Goal: Transaction & Acquisition: Purchase product/service

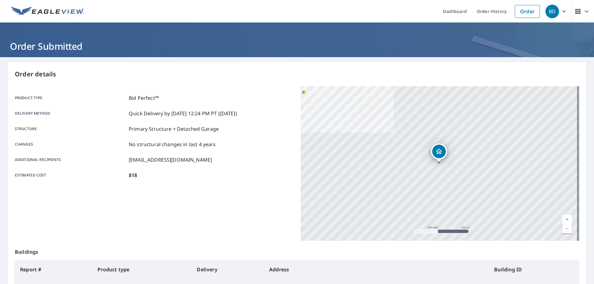
scroll to position [5, 0]
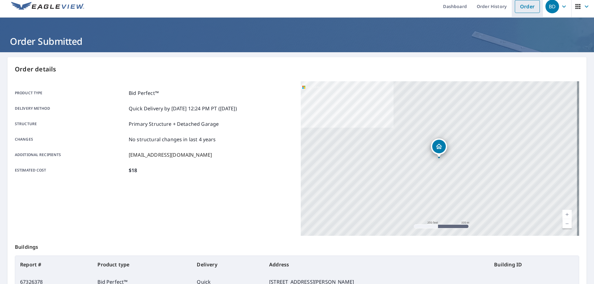
click at [516, 8] on link "Order" at bounding box center [526, 6] width 25 height 13
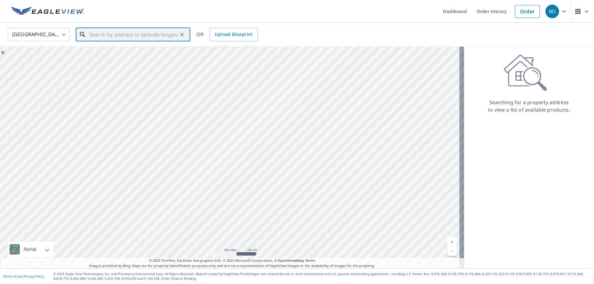
click at [148, 38] on input "text" at bounding box center [133, 34] width 88 height 17
click at [144, 57] on p "[GEOGRAPHIC_DATA], LA 71115" at bounding box center [136, 59] width 97 height 6
type input "[STREET_ADDRESS]"
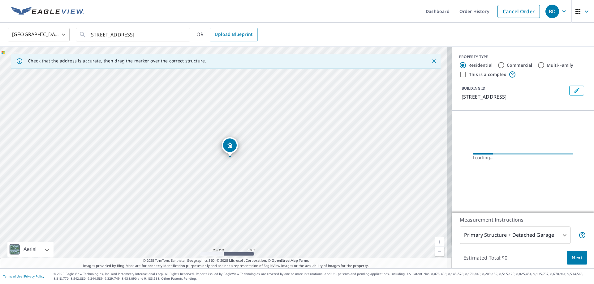
click at [435, 241] on link "Current Level 17, Zoom In" at bounding box center [439, 241] width 9 height 9
click at [435, 241] on link "Current Level 19, Zoom In" at bounding box center [439, 241] width 9 height 9
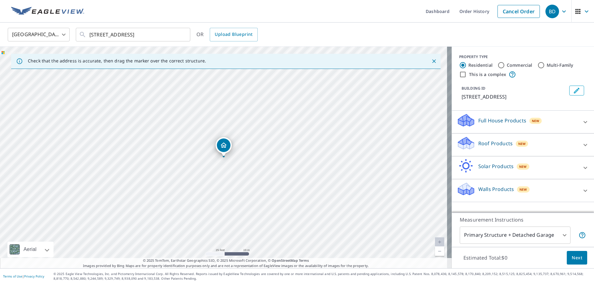
click at [582, 144] on icon at bounding box center [584, 144] width 7 height 7
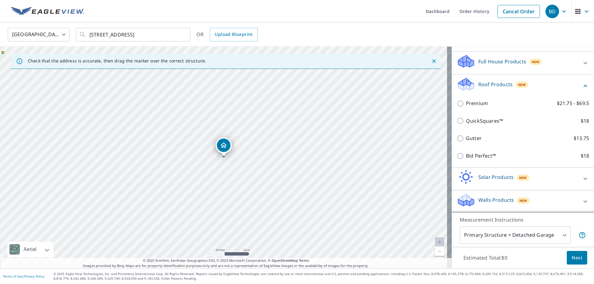
scroll to position [60, 0]
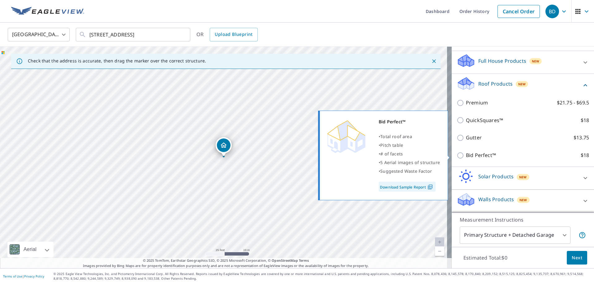
click at [470, 158] on p "Bid Perfect™" at bounding box center [481, 155] width 30 height 8
click at [466, 158] on input "Bid Perfect™ $18" at bounding box center [460, 155] width 9 height 7
checkbox input "true"
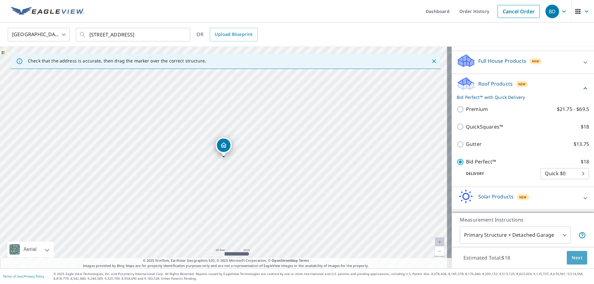
click at [573, 258] on span "Next" at bounding box center [576, 258] width 11 height 8
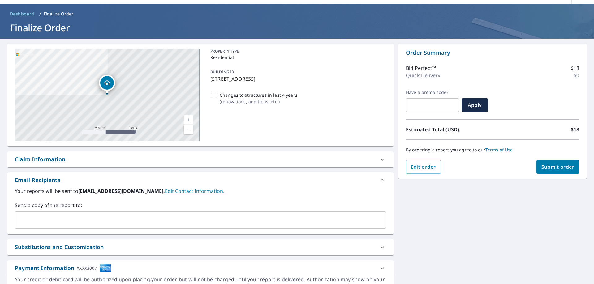
scroll to position [51, 0]
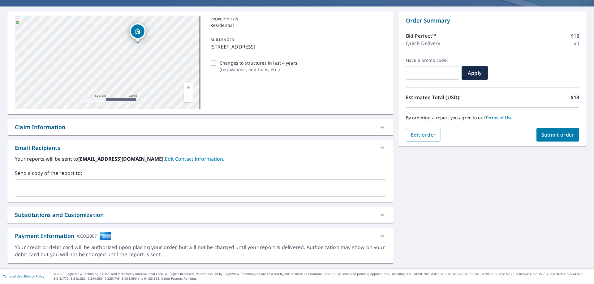
click at [100, 183] on input "text" at bounding box center [196, 188] width 356 height 12
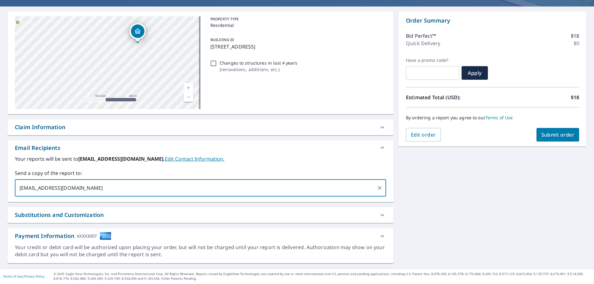
type input "[EMAIL_ADDRESS][DOMAIN_NAME]"
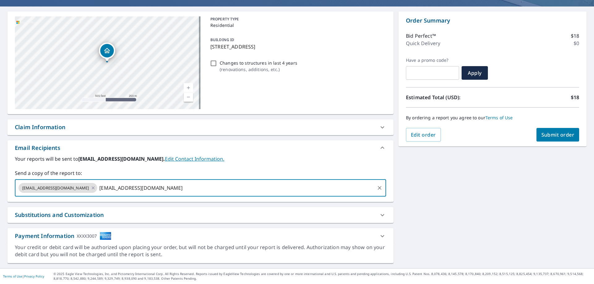
type input "[EMAIL_ADDRESS][DOMAIN_NAME]"
click at [557, 128] on button "Submit order" at bounding box center [557, 135] width 43 height 14
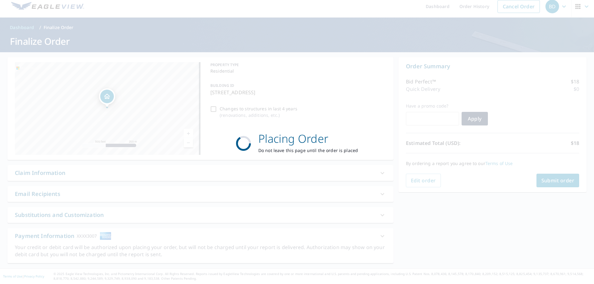
scroll to position [5, 0]
